Goal: Information Seeking & Learning: Learn about a topic

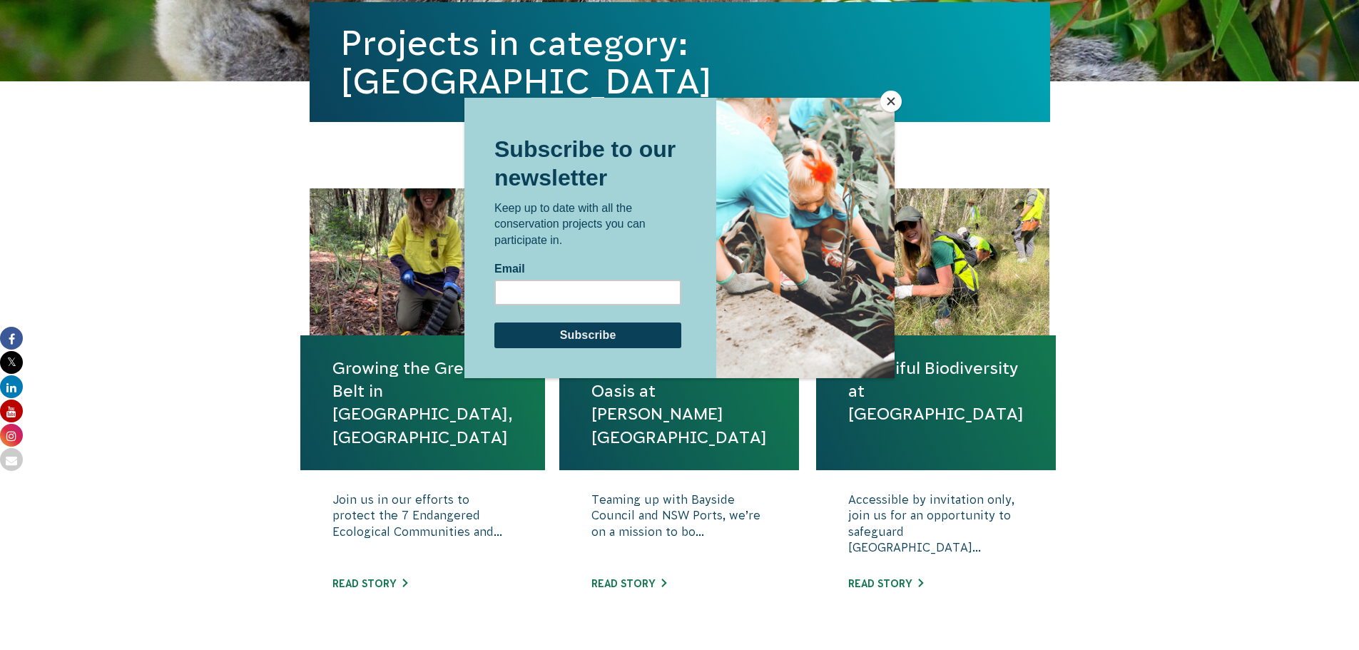
scroll to position [428, 0]
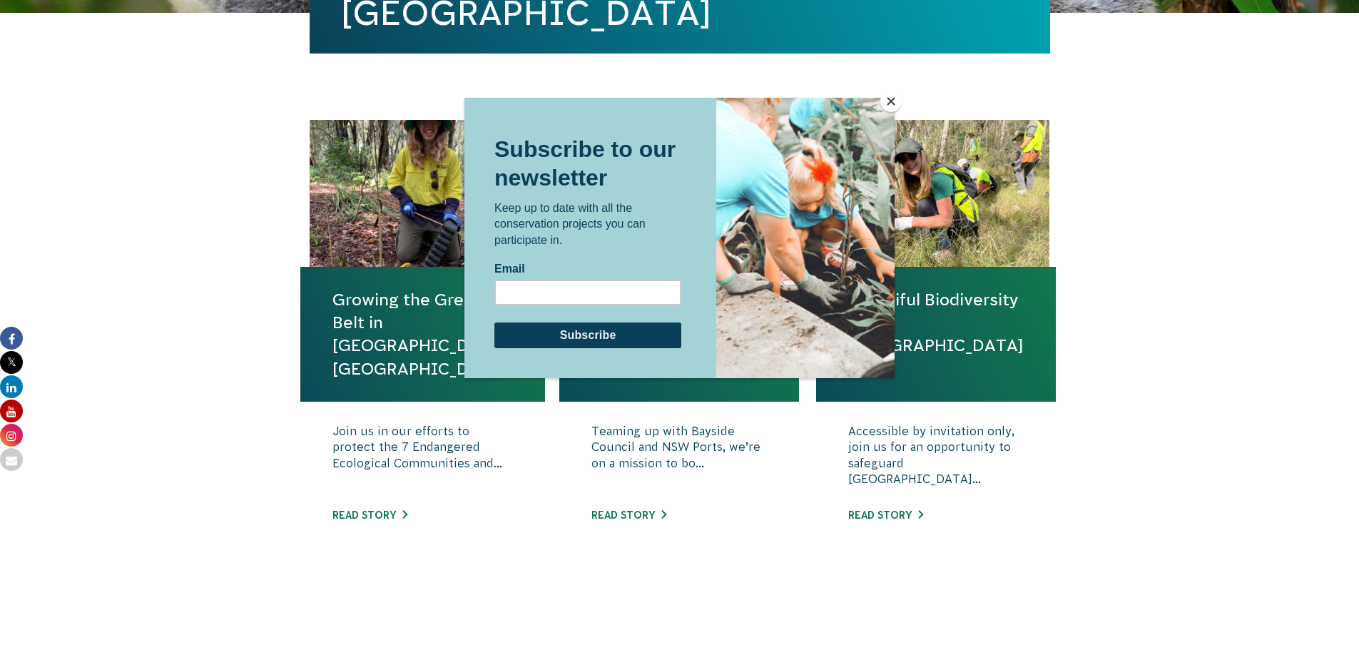
click at [1251, 325] on div at bounding box center [679, 325] width 1359 height 650
drag, startPoint x: 670, startPoint y: 130, endPoint x: 590, endPoint y: 185, distance: 97.9
click at [557, 204] on div "Subscribe to our newsletter Keep up to date with all the conservation projects …" at bounding box center [587, 237] width 247 height 280
click at [890, 104] on button "Close" at bounding box center [890, 101] width 21 height 21
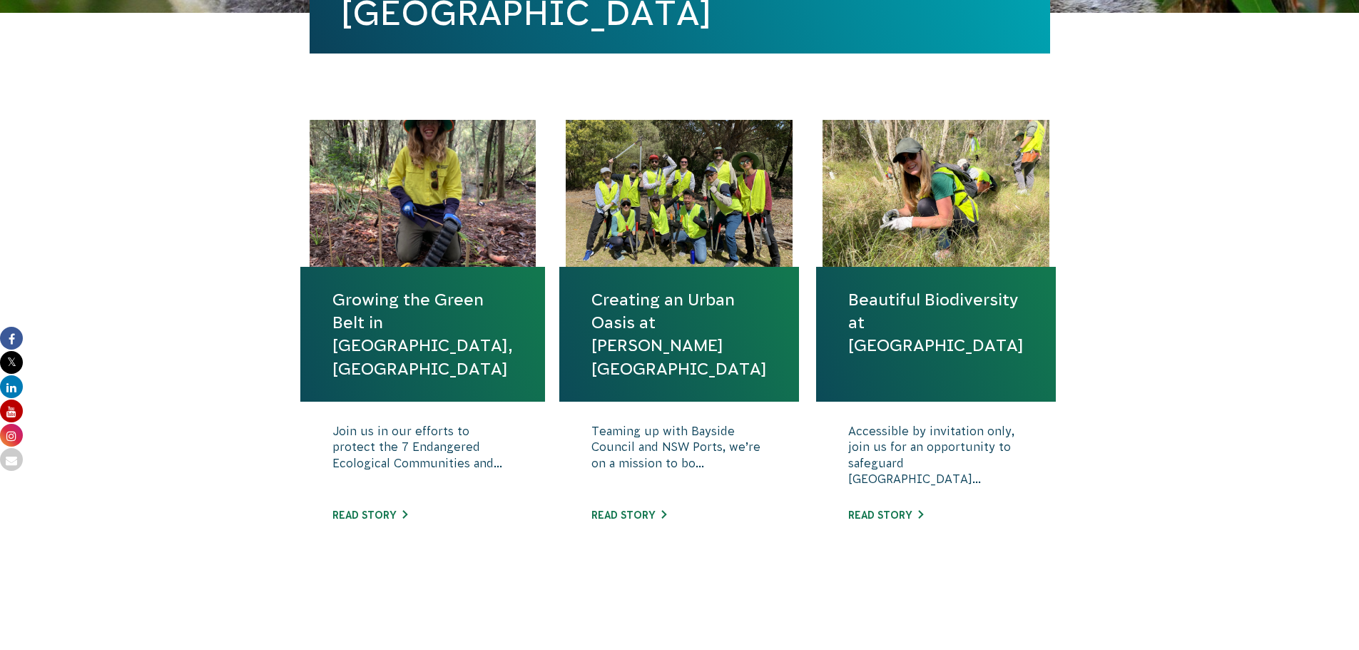
click at [1227, 255] on body "About Us Our Priorities Reconciliation Impact Our Board Our People Careers CVA …" at bounding box center [679, 491] width 1359 height 1839
click at [368, 514] on link "Read story" at bounding box center [369, 514] width 75 height 11
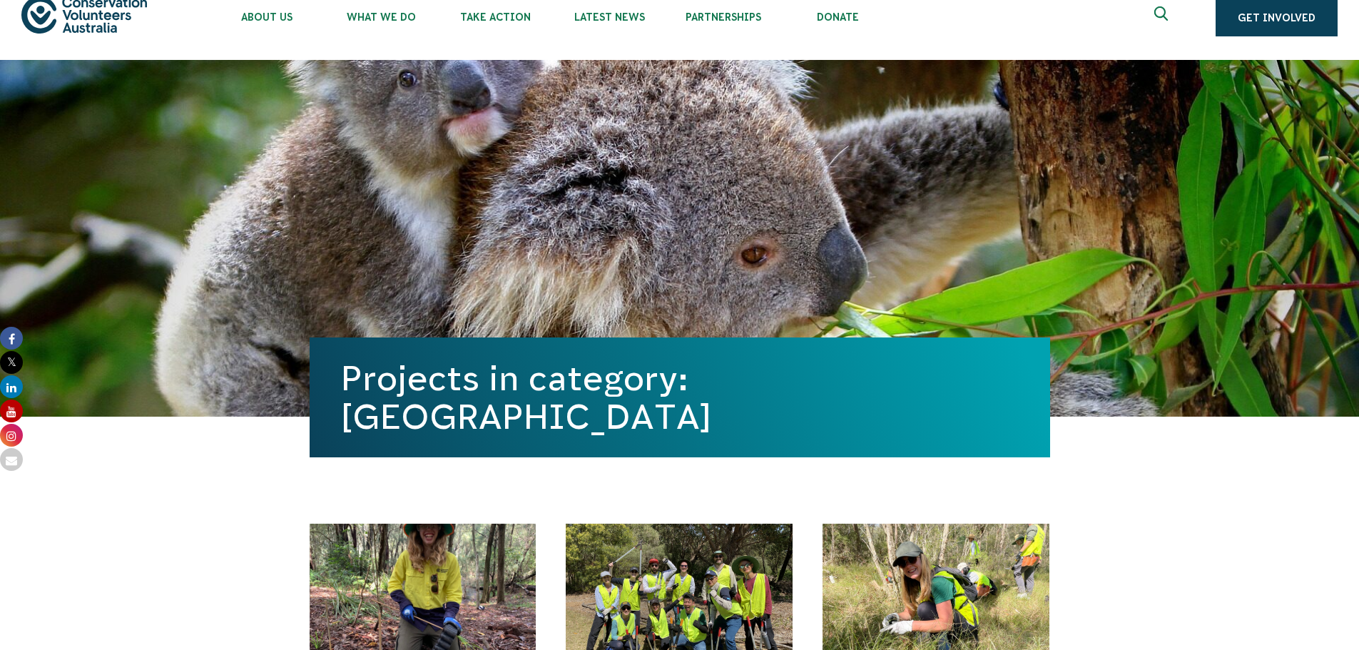
scroll to position [0, 0]
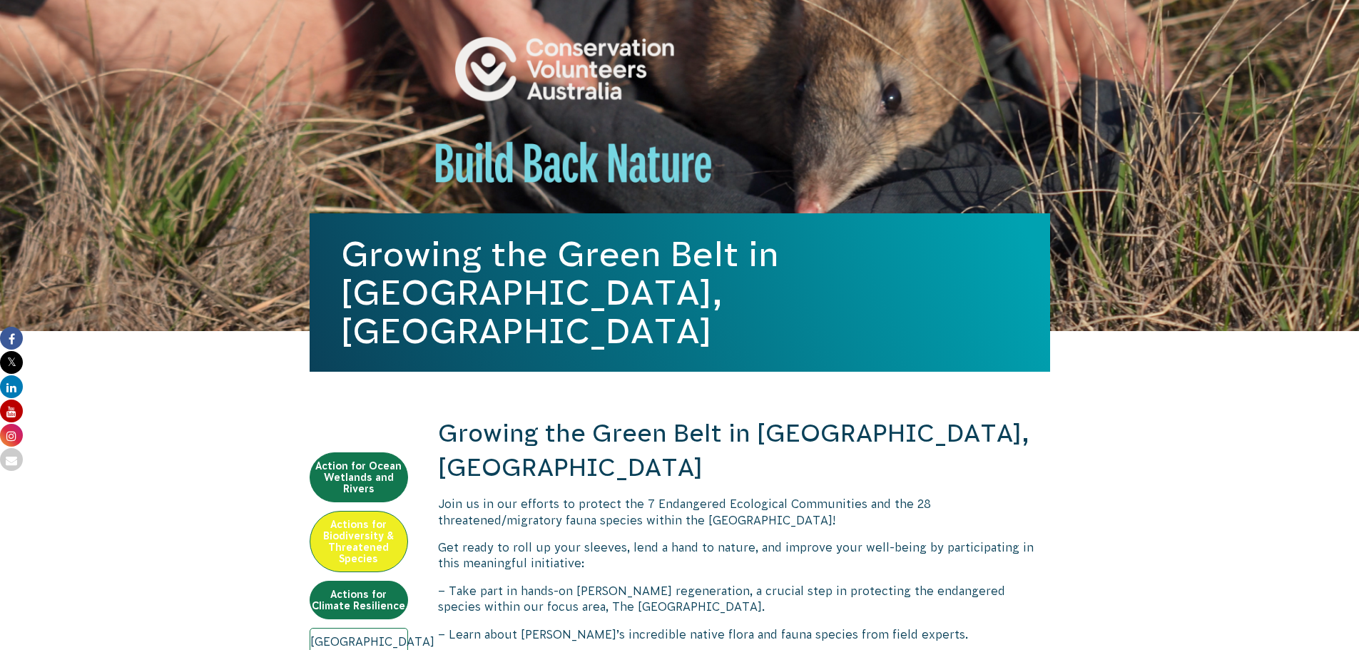
scroll to position [285, 0]
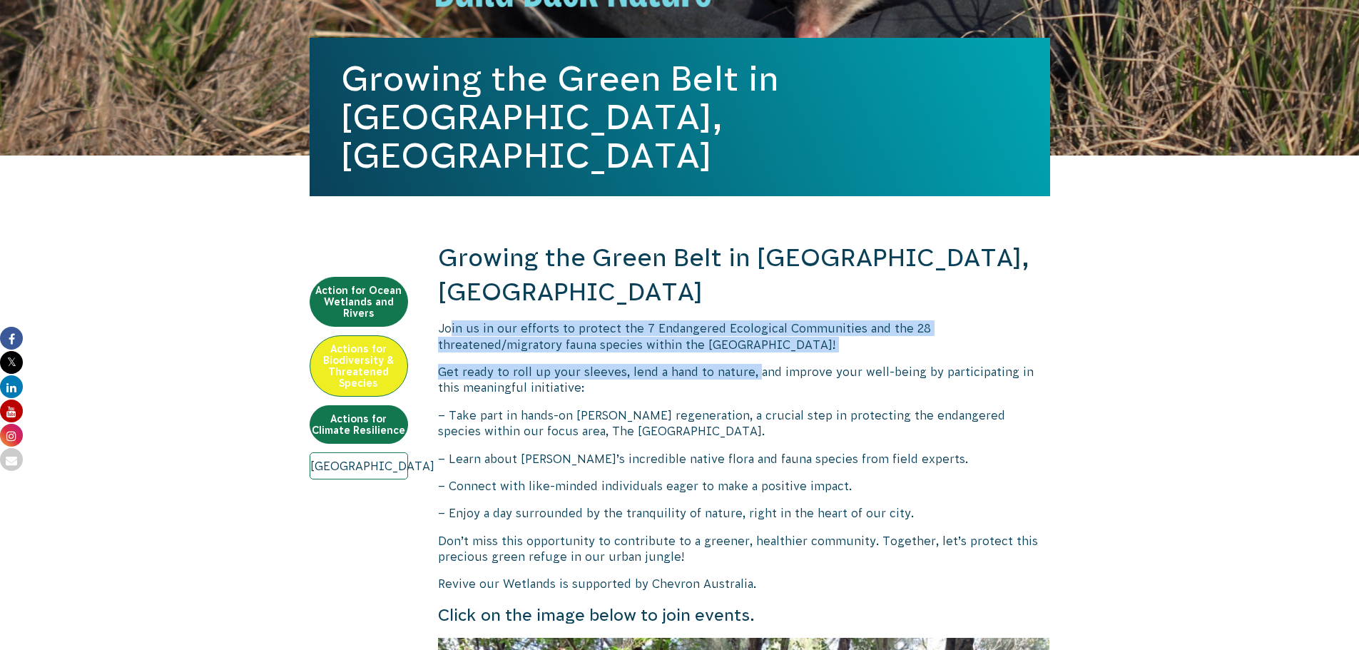
drag, startPoint x: 452, startPoint y: 287, endPoint x: 755, endPoint y: 321, distance: 305.0
drag, startPoint x: 595, startPoint y: 295, endPoint x: 765, endPoint y: 319, distance: 172.2
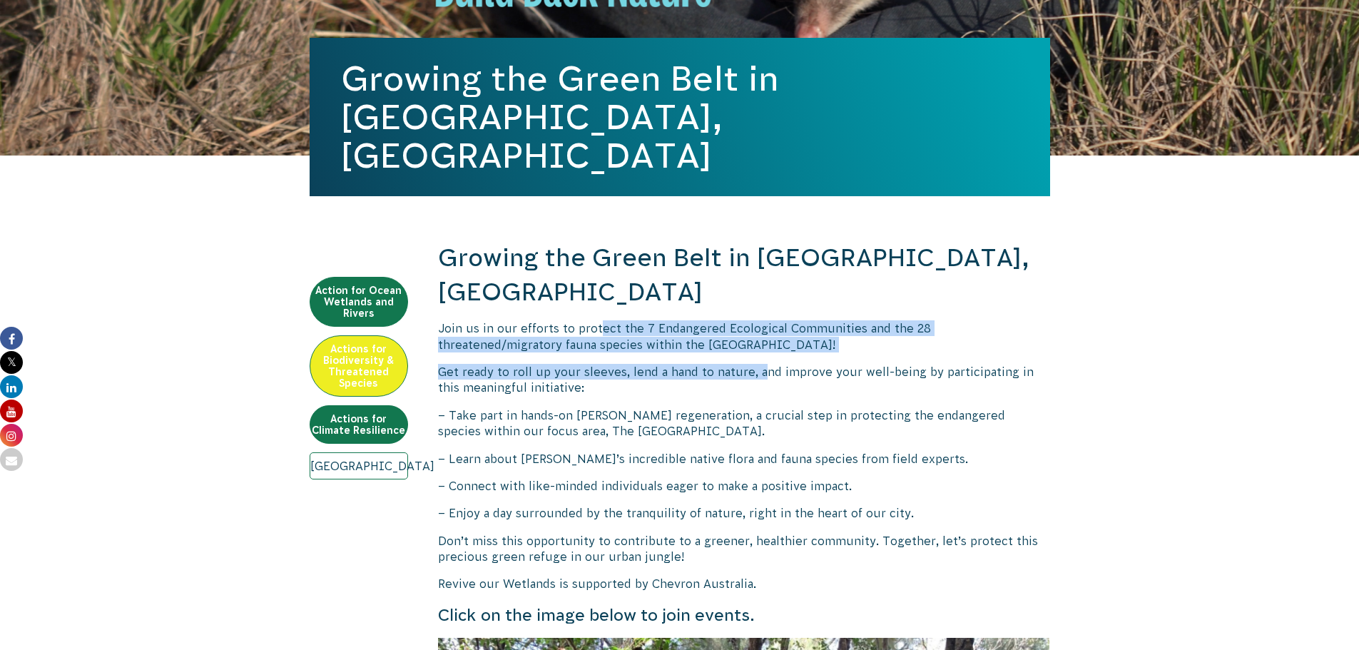
click at [831, 320] on p "Join us in our efforts to protect the 7 Endangered Ecological Communities and t…" at bounding box center [744, 336] width 612 height 32
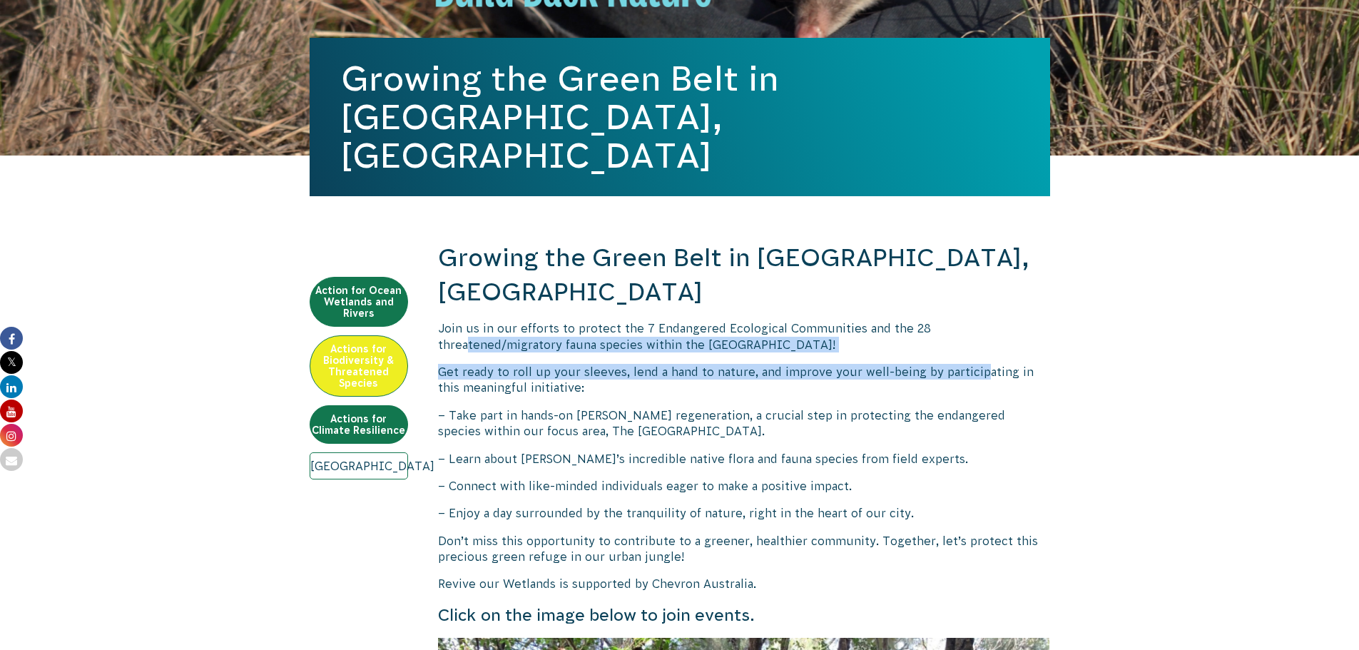
drag, startPoint x: 949, startPoint y: 285, endPoint x: 979, endPoint y: 342, distance: 64.8
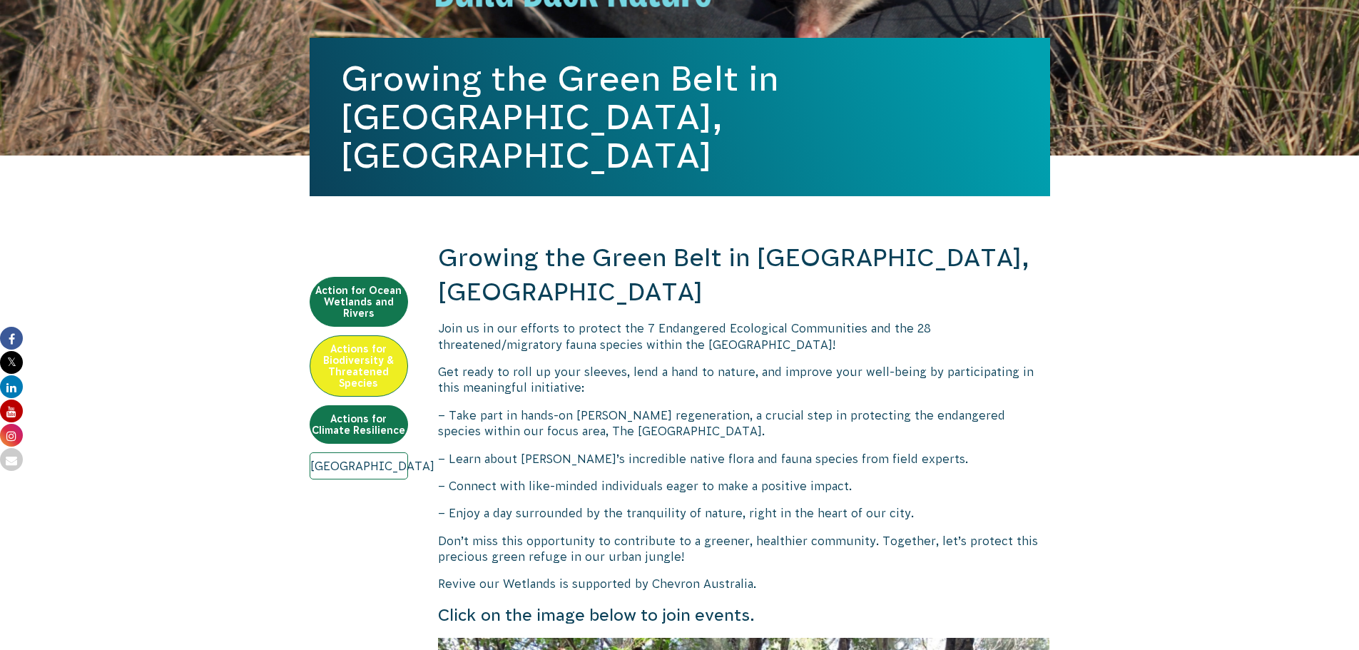
drag, startPoint x: 983, startPoint y: 341, endPoint x: 1017, endPoint y: 342, distance: 34.2
click at [992, 365] on span "Get ready to roll up your sleeves, lend a hand to nature, and improve your well…" at bounding box center [736, 379] width 596 height 29
drag, startPoint x: 556, startPoint y: 317, endPoint x: 605, endPoint y: 325, distance: 49.2
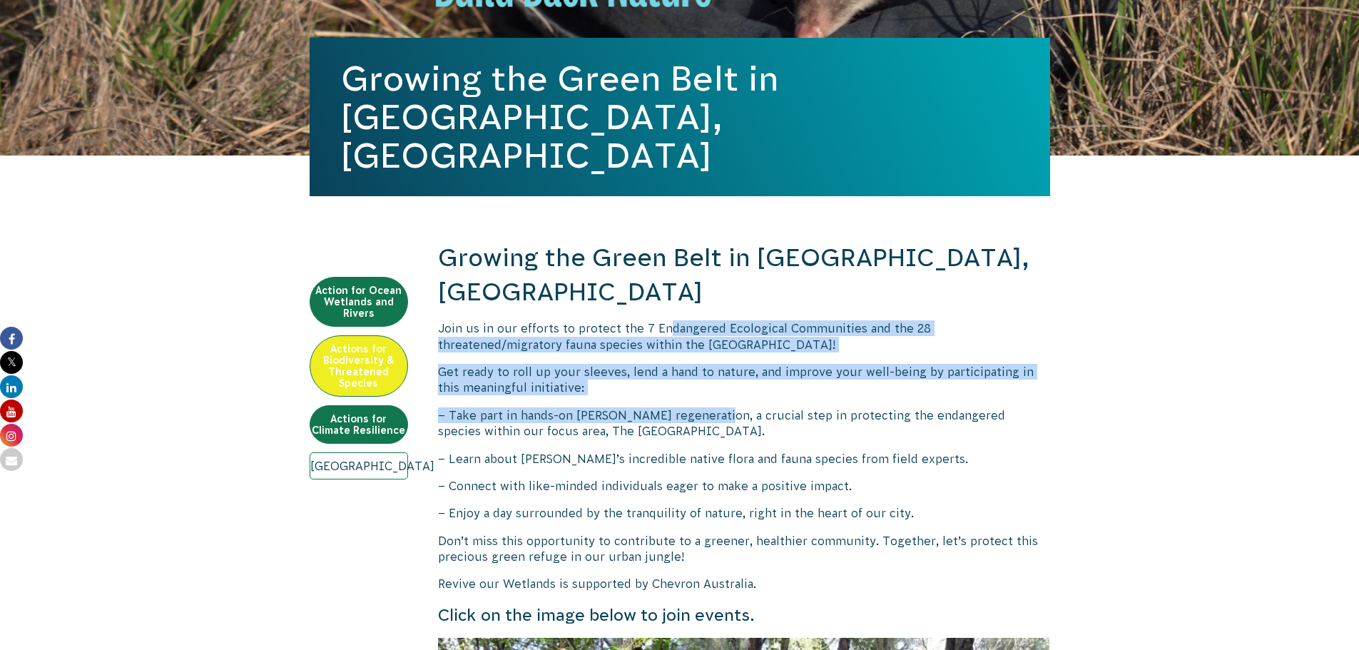
drag, startPoint x: 665, startPoint y: 286, endPoint x: 714, endPoint y: 372, distance: 98.4
click at [727, 364] on p "Get ready to roll up your sleeves, lend a hand to nature, and improve your well…" at bounding box center [744, 380] width 612 height 32
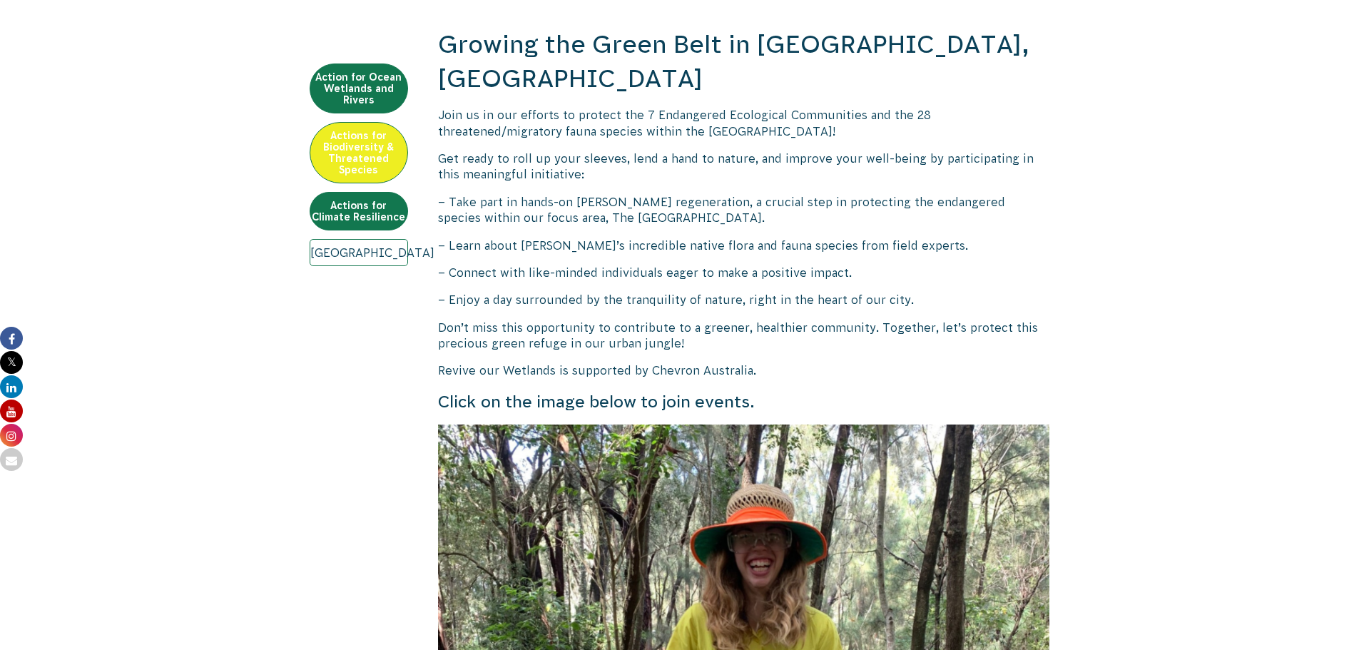
scroll to position [499, 0]
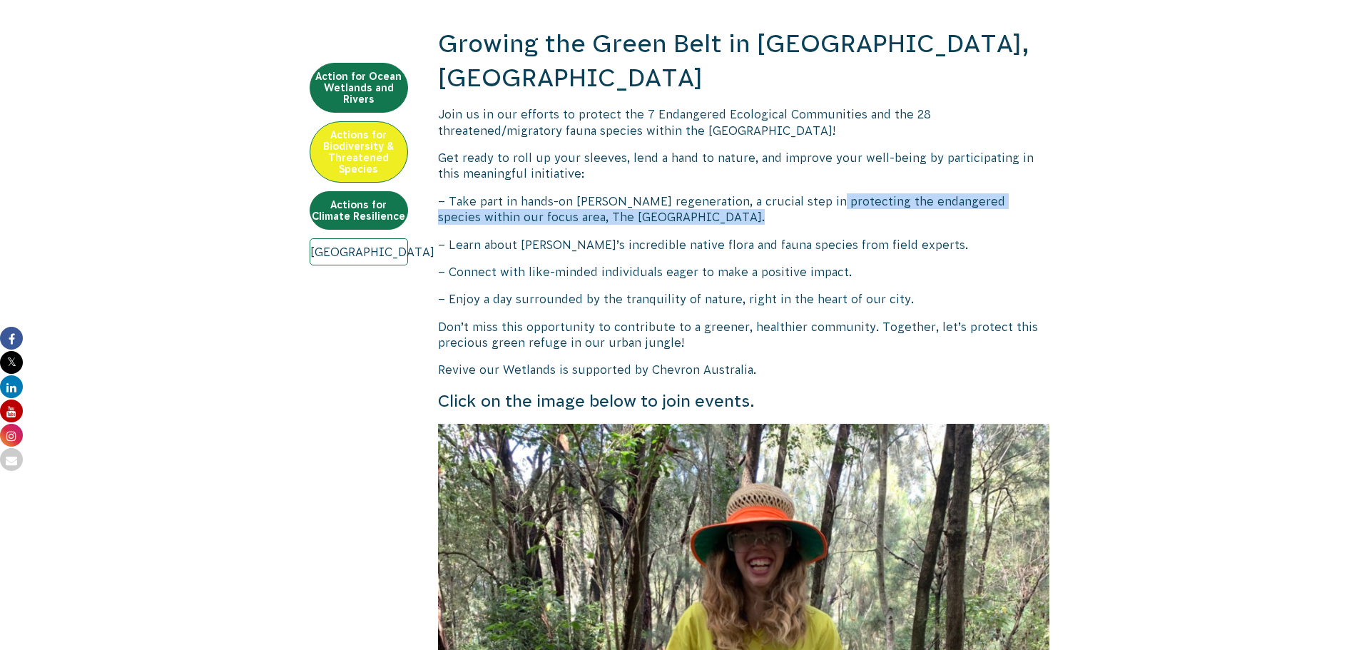
drag, startPoint x: 824, startPoint y: 153, endPoint x: 850, endPoint y: 186, distance: 42.2
click at [837, 193] on p "– Take part in hands-on bush regeneration, a crucial step in protecting the end…" at bounding box center [744, 209] width 612 height 32
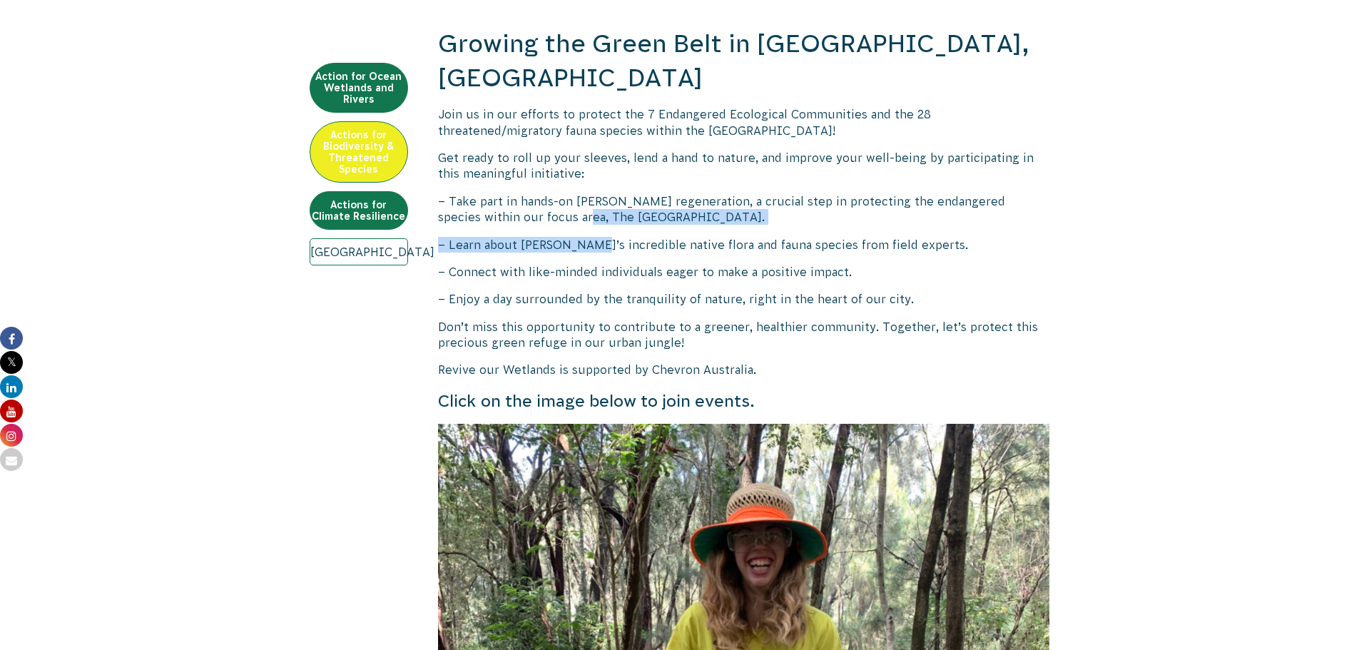
drag, startPoint x: 534, startPoint y: 179, endPoint x: 586, endPoint y: 197, distance: 55.0
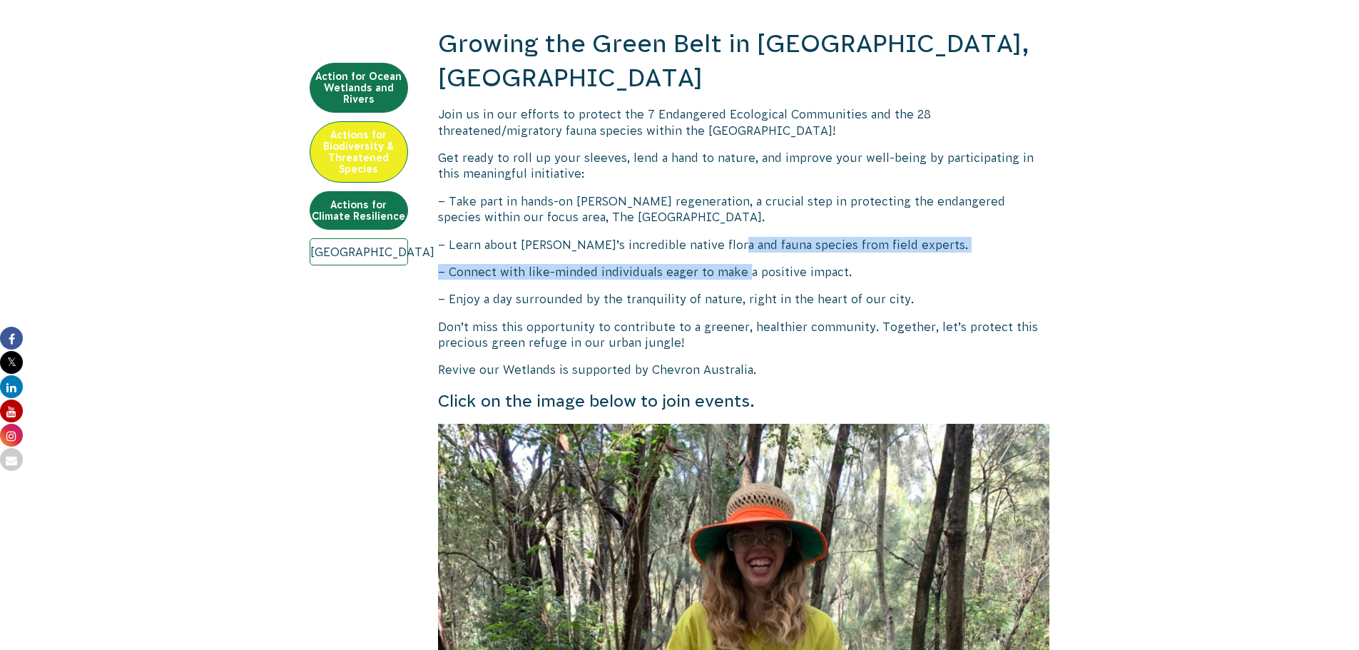
drag, startPoint x: 727, startPoint y: 203, endPoint x: 746, endPoint y: 226, distance: 30.4
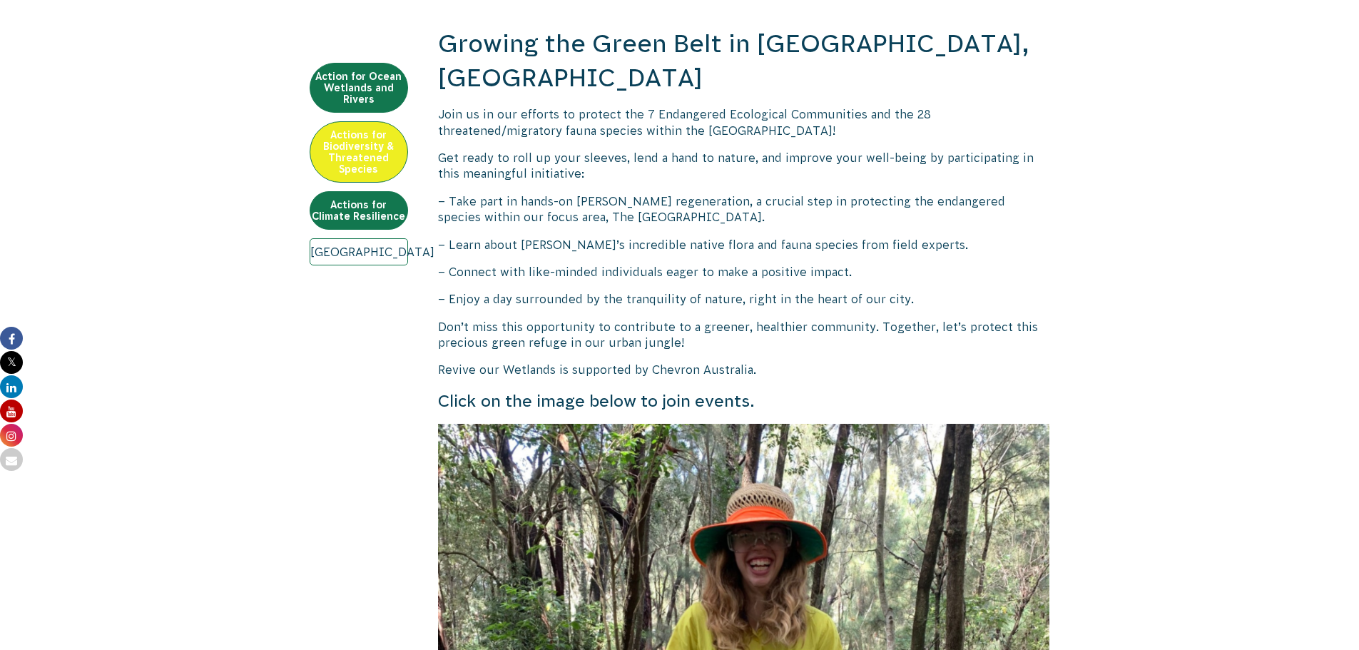
drag, startPoint x: 887, startPoint y: 234, endPoint x: 934, endPoint y: 255, distance: 51.4
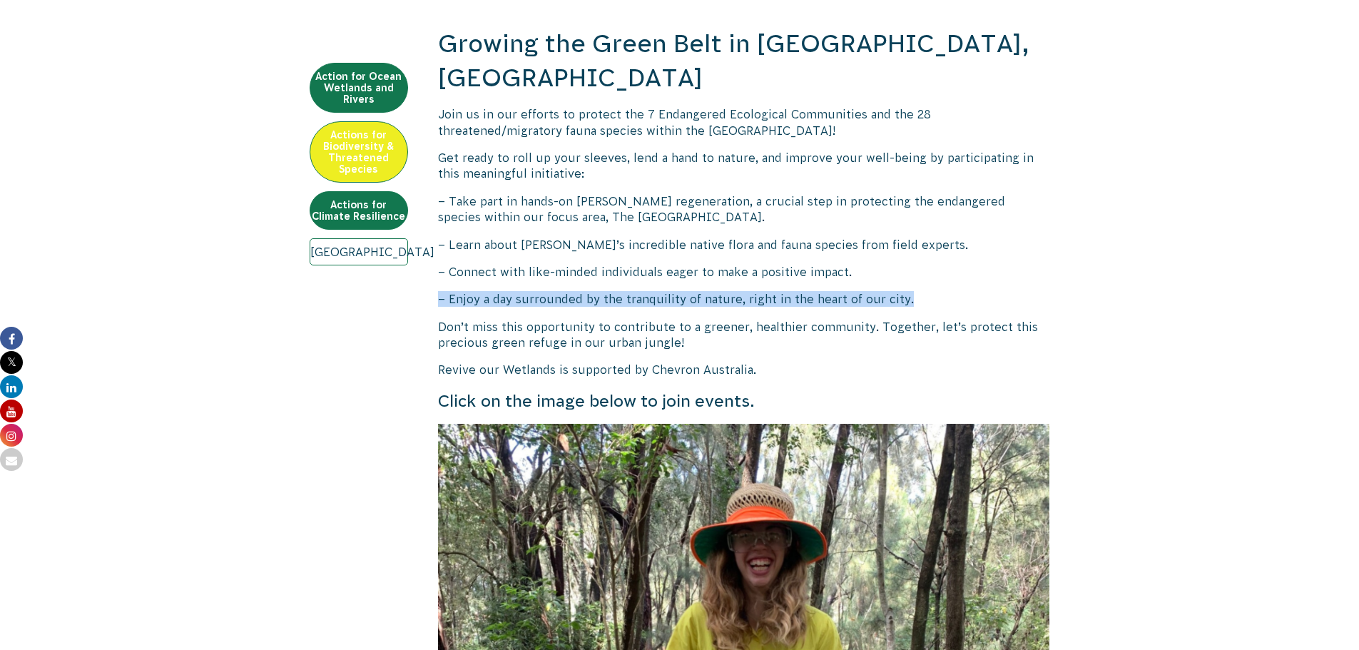
click at [961, 264] on p "– Connect with like-minded individuals eager to make a positive impact." at bounding box center [744, 272] width 612 height 16
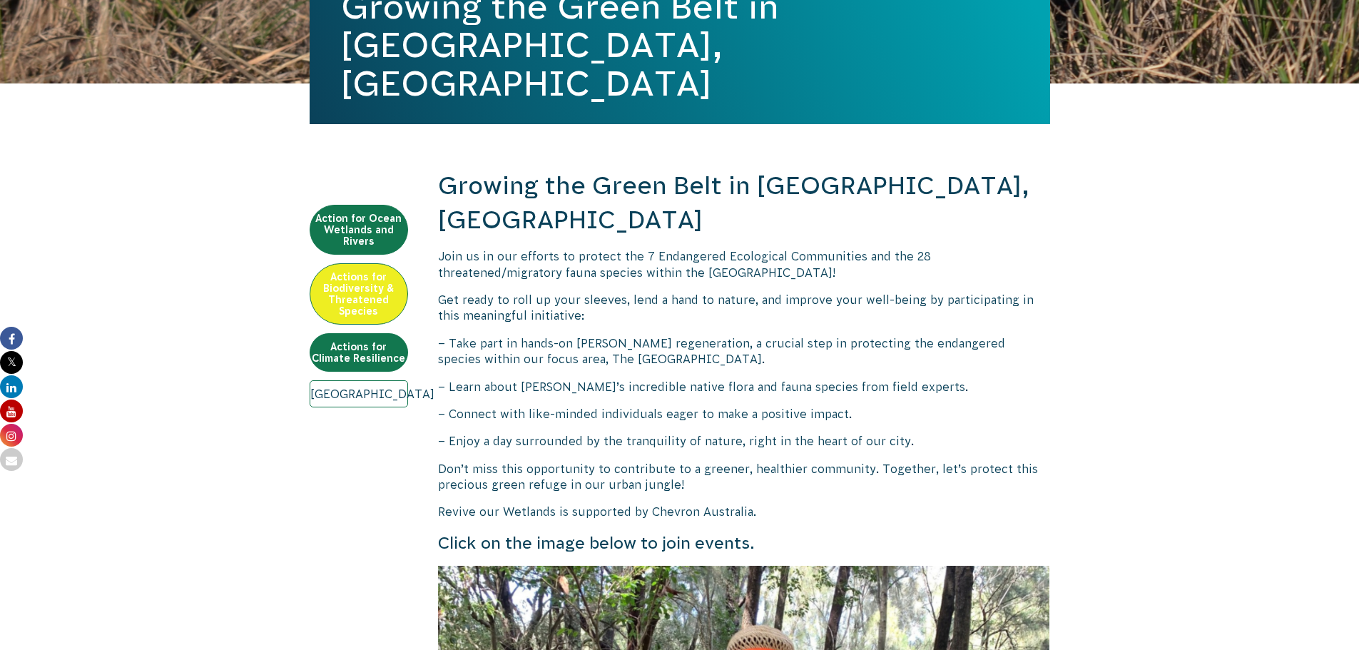
scroll to position [357, 0]
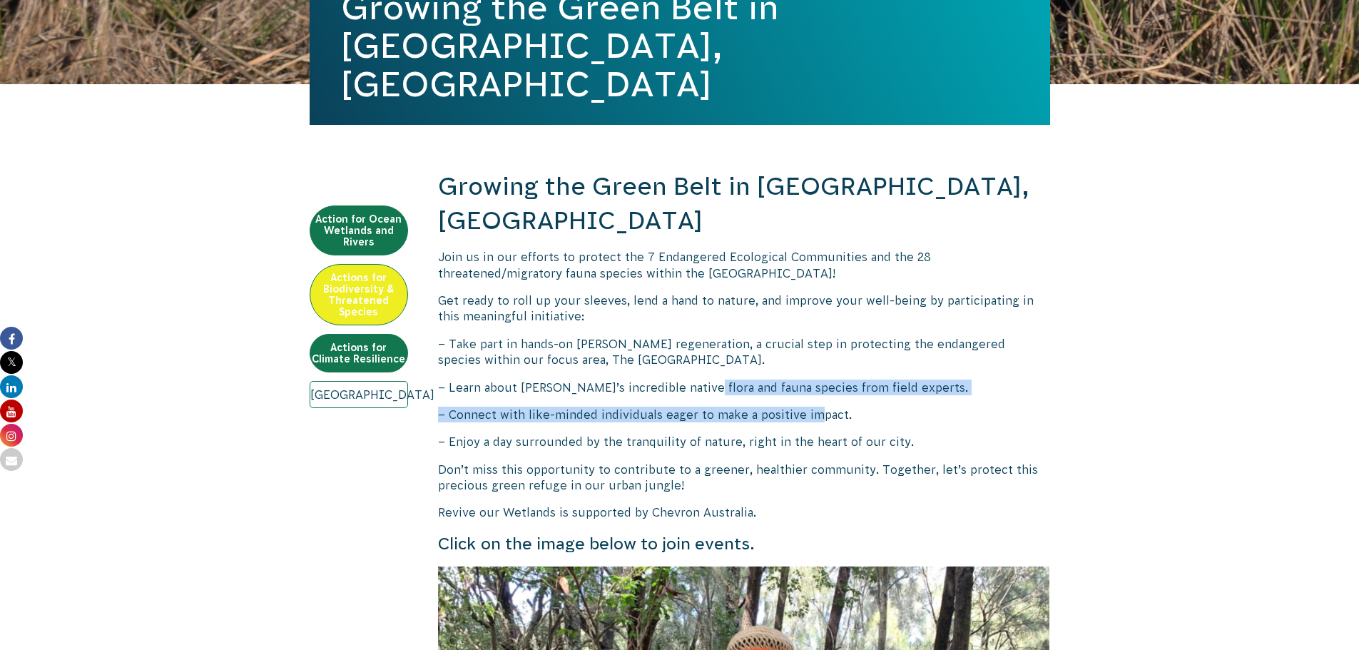
drag, startPoint x: 701, startPoint y: 346, endPoint x: 814, endPoint y: 382, distance: 119.1
click at [814, 408] on span "– Connect with like-minded individuals eager to make a positive impact." at bounding box center [645, 414] width 414 height 13
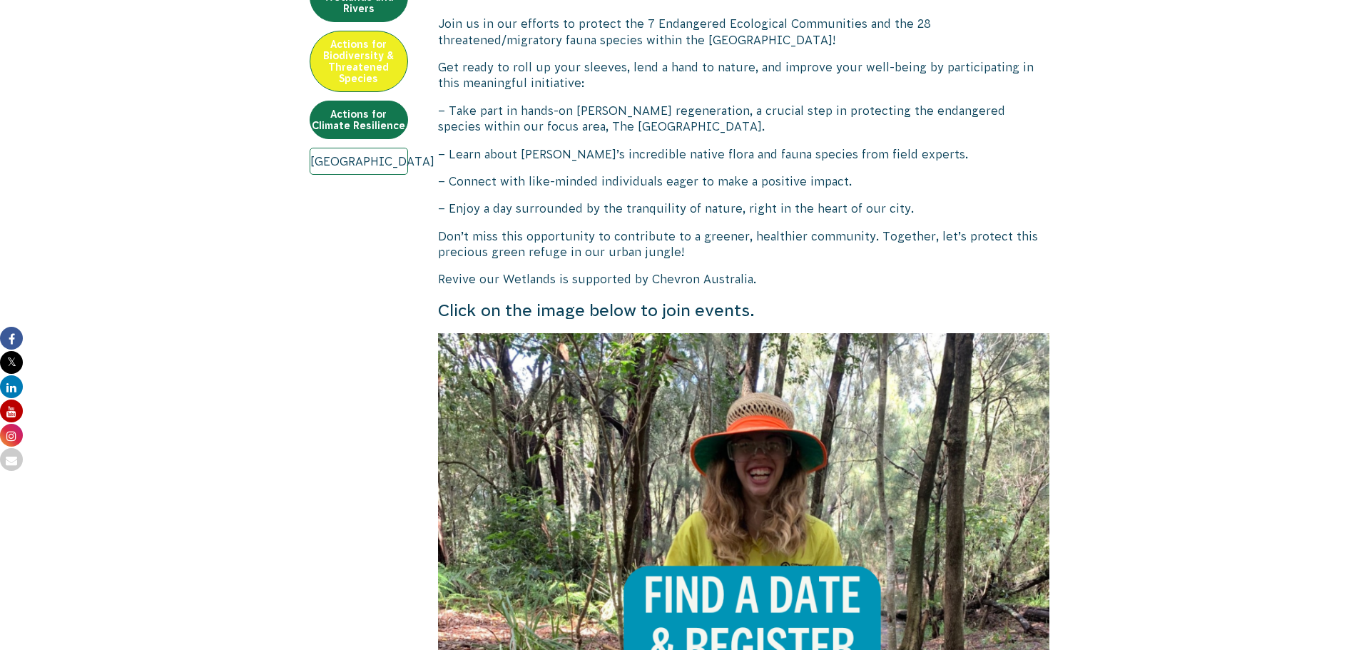
scroll to position [642, 0]
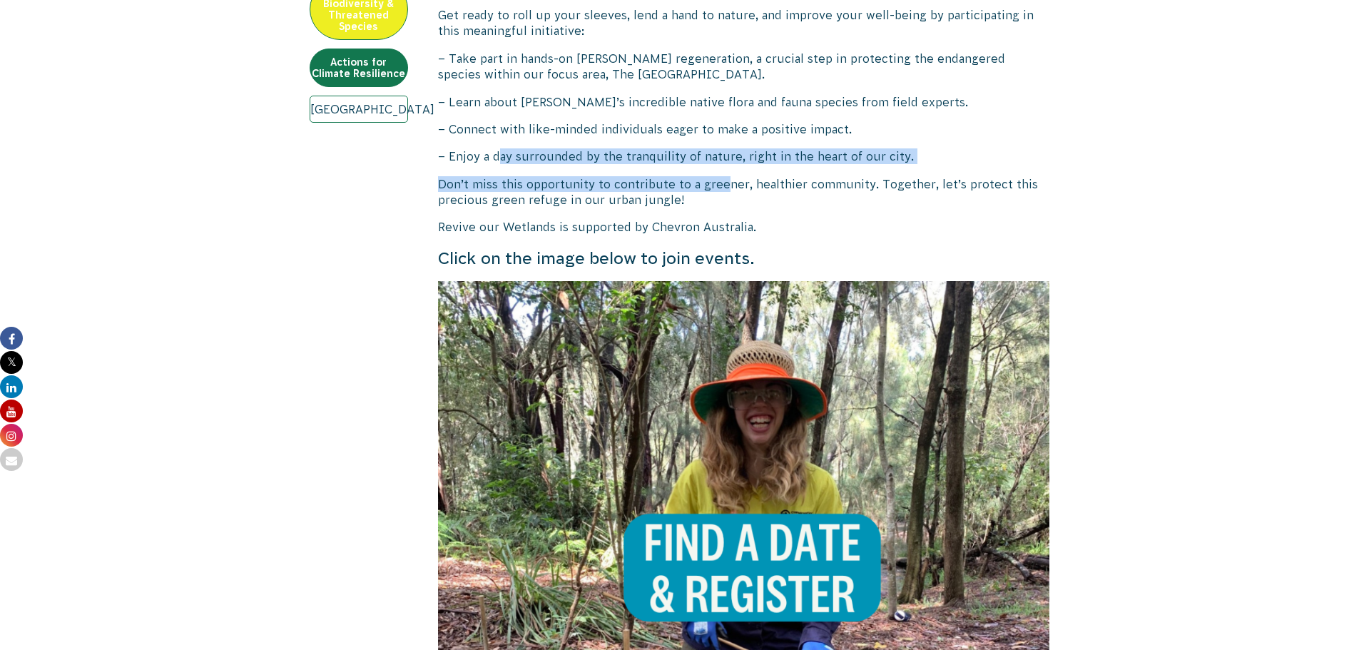
drag, startPoint x: 499, startPoint y: 116, endPoint x: 721, endPoint y: 144, distance: 223.6
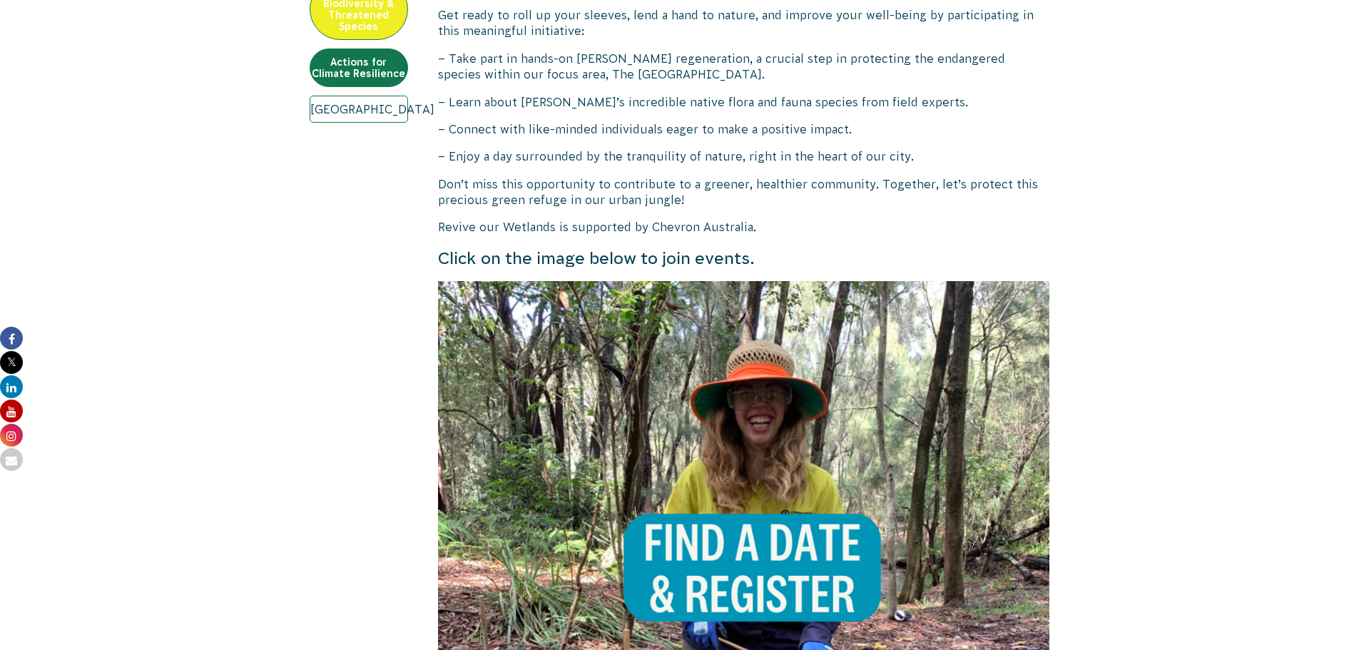
click at [729, 178] on span "Don’t miss this opportunity to contribute to a greener, healthier community. To…" at bounding box center [738, 192] width 600 height 29
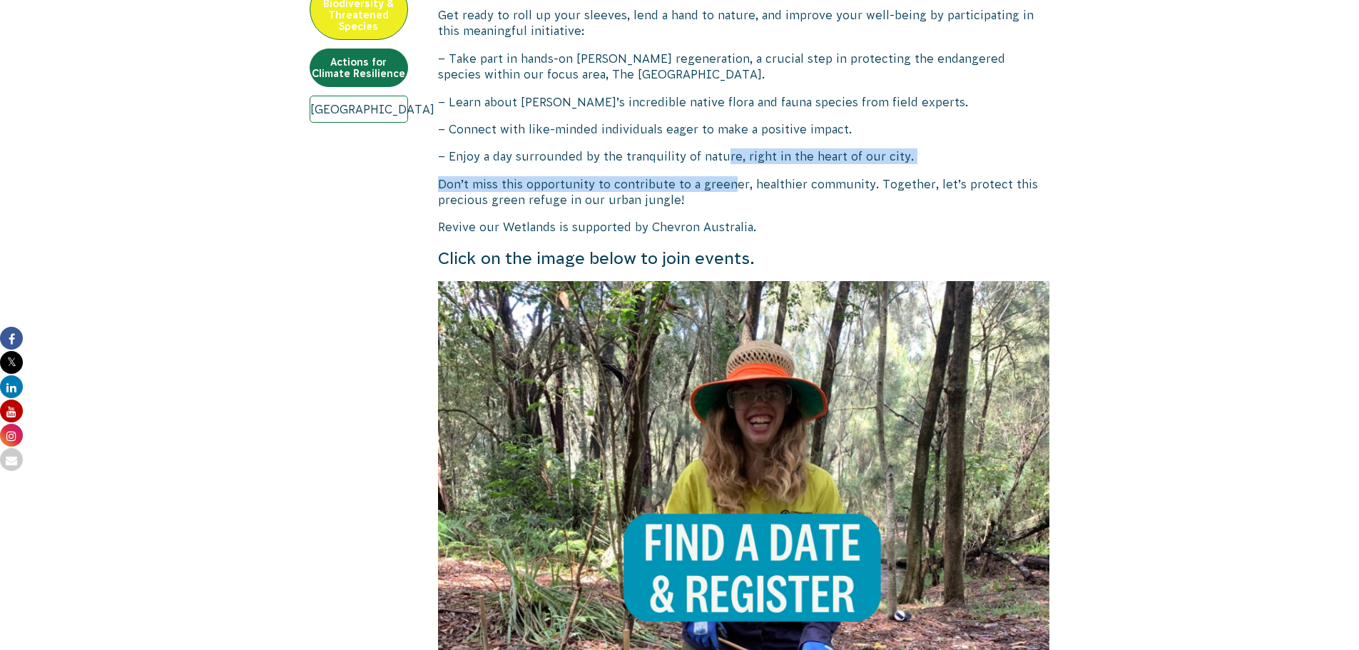
drag, startPoint x: 729, startPoint y: 148, endPoint x: 724, endPoint y: 123, distance: 25.5
click at [724, 150] on span "– Enjoy a day surrounded by the tranquility of nature, right in the heart of ou…" at bounding box center [676, 156] width 476 height 13
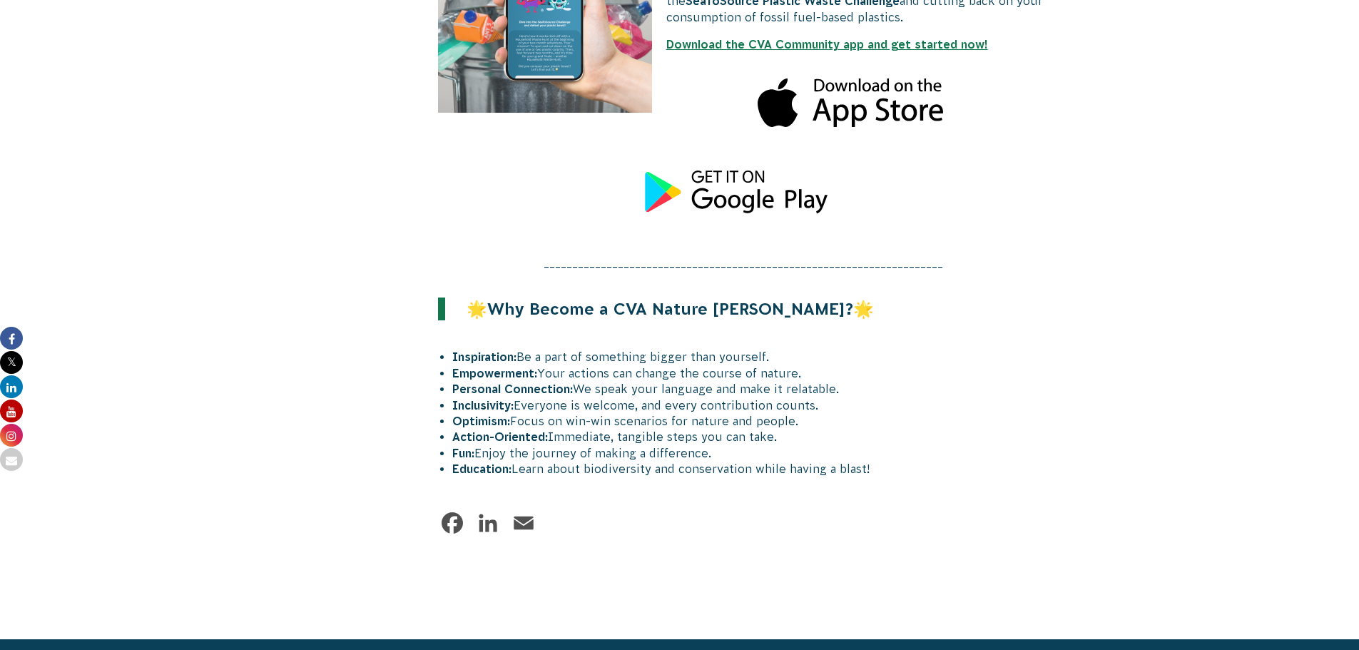
scroll to position [1783, 0]
